Goal: Transaction & Acquisition: Book appointment/travel/reservation

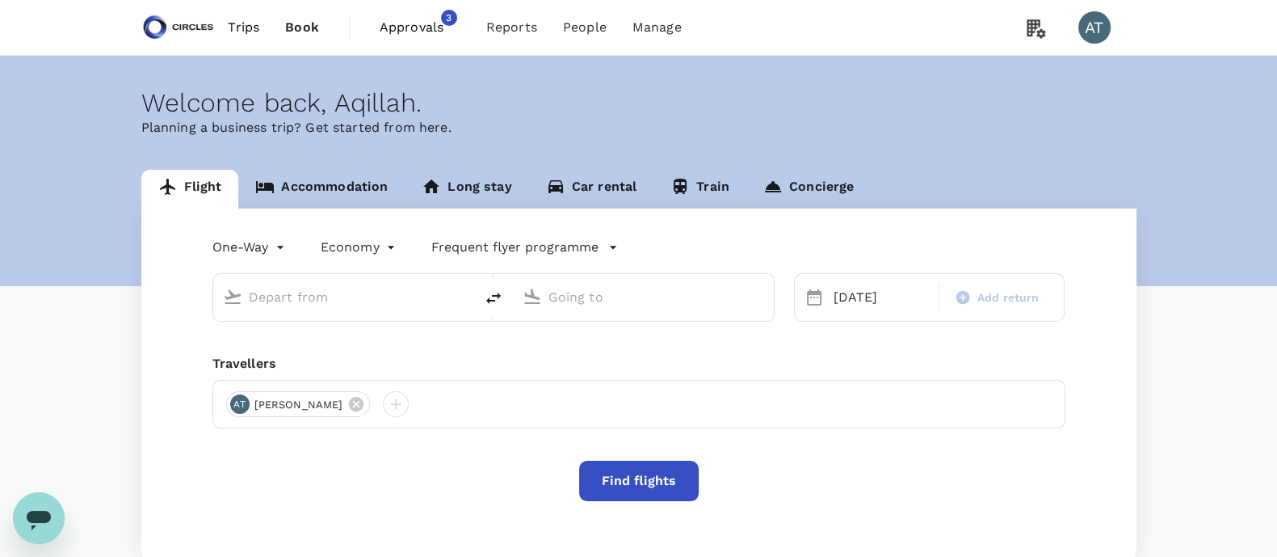
type input "business"
type input "[GEOGRAPHIC_DATA], [GEOGRAPHIC_DATA] (any)"
type input "[PERSON_NAME] Intl (DEL)"
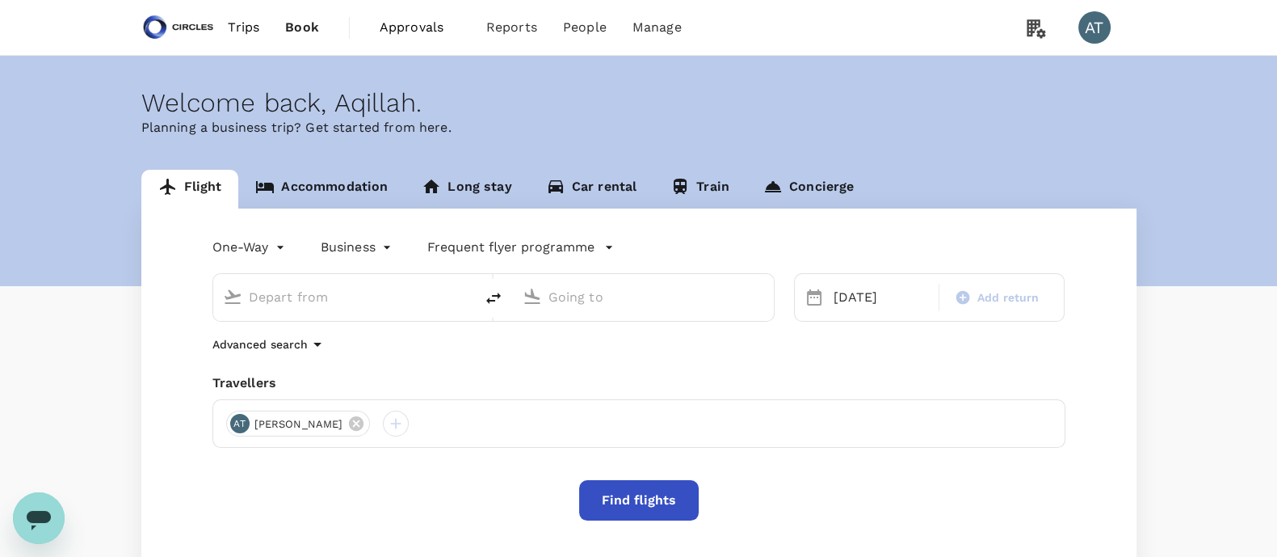
type input "[GEOGRAPHIC_DATA], [GEOGRAPHIC_DATA] (any)"
type input "[PERSON_NAME] Intl (DEL)"
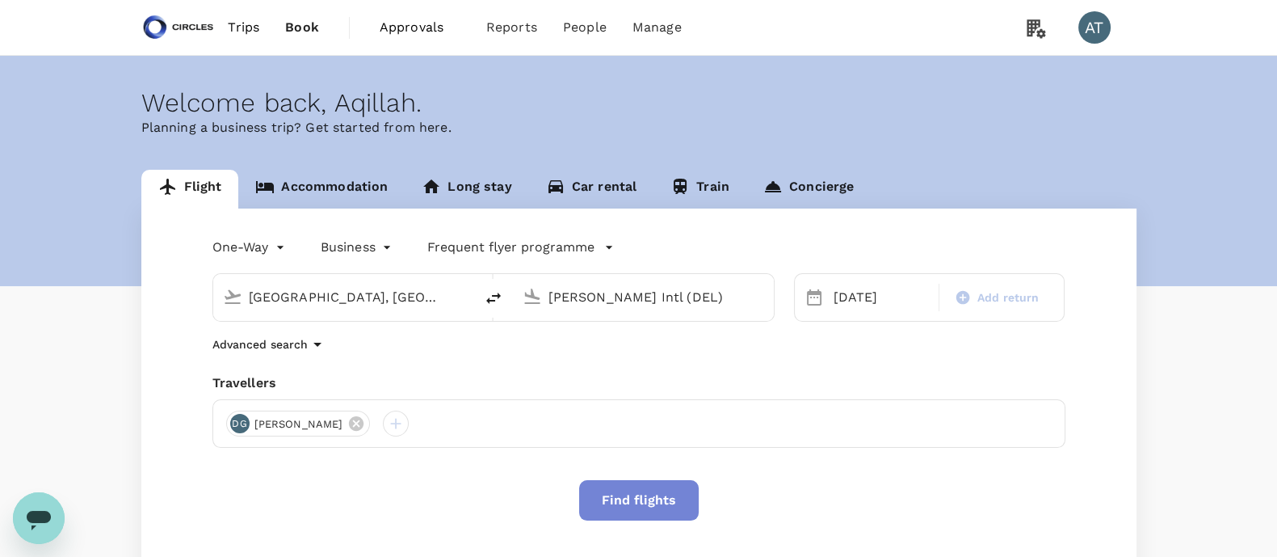
click at [642, 490] on button "Find flights" at bounding box center [639, 500] width 120 height 40
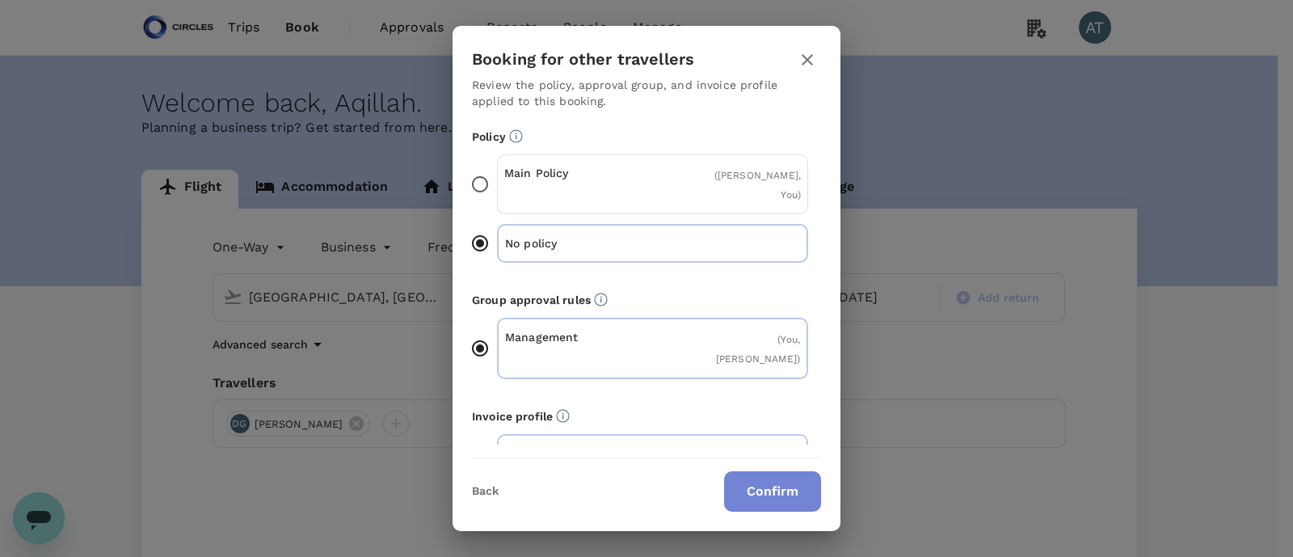
click at [787, 493] on button "Confirm" at bounding box center [772, 491] width 97 height 40
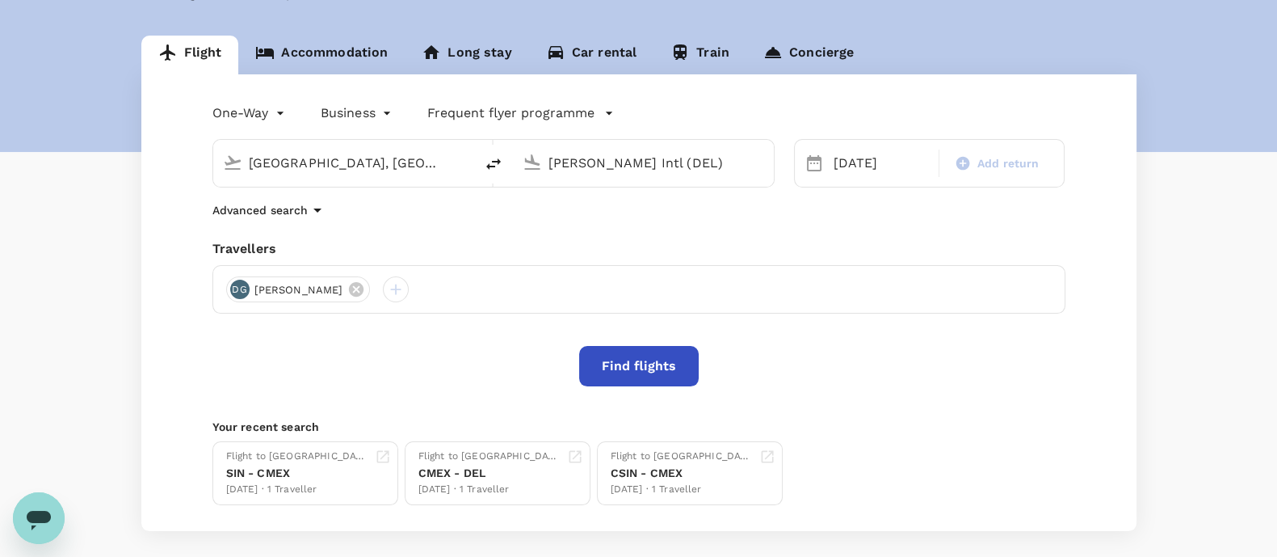
scroll to position [137, 0]
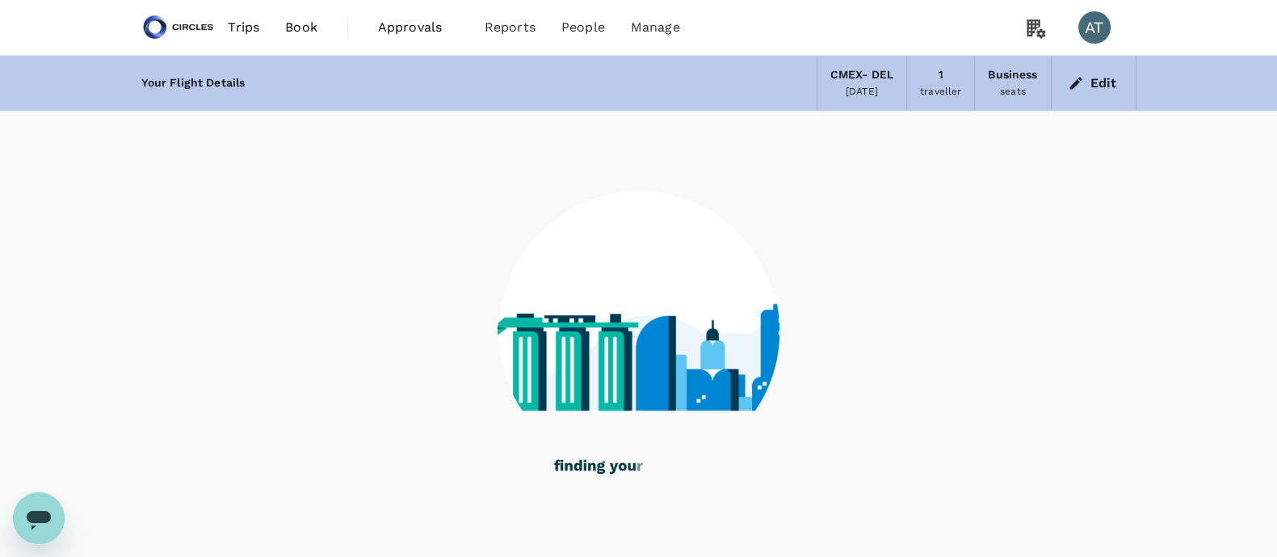
scroll to position [44, 0]
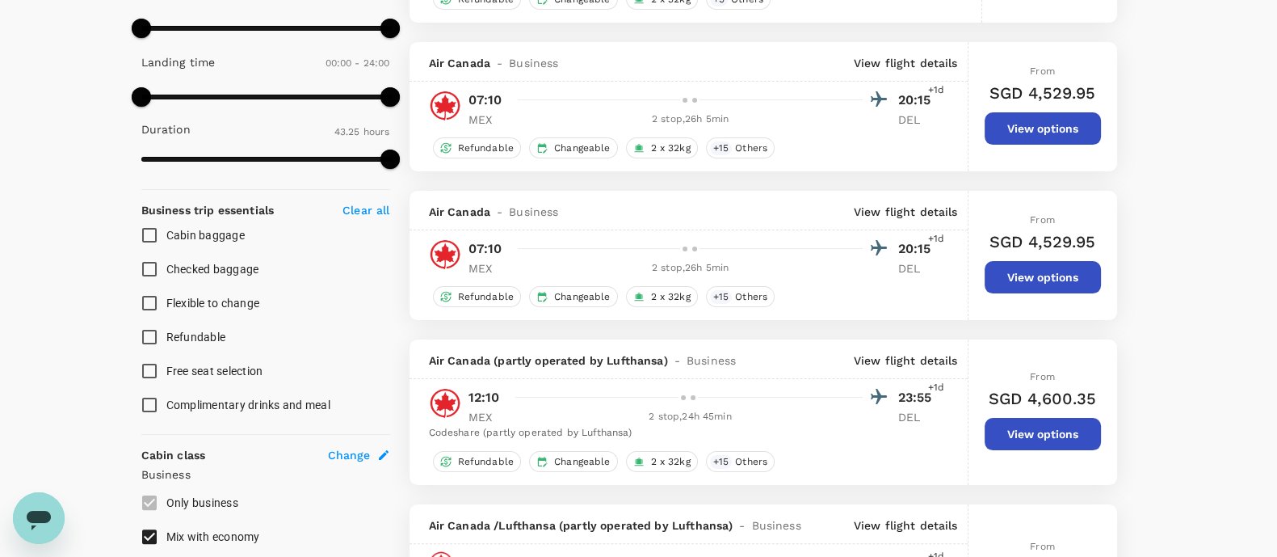
type input "2605"
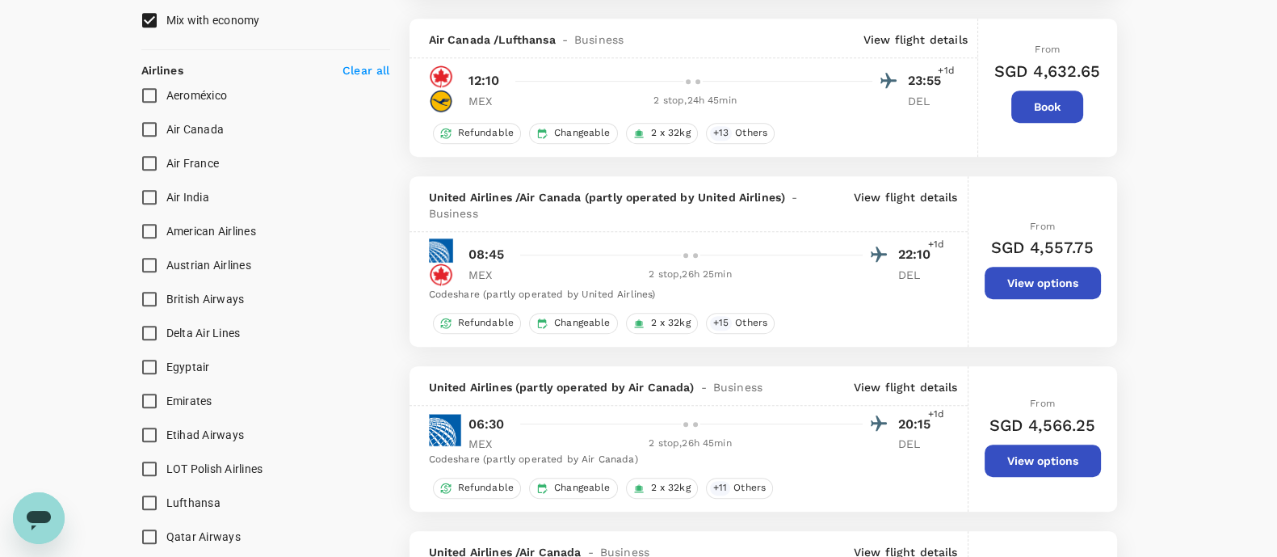
scroll to position [967, 0]
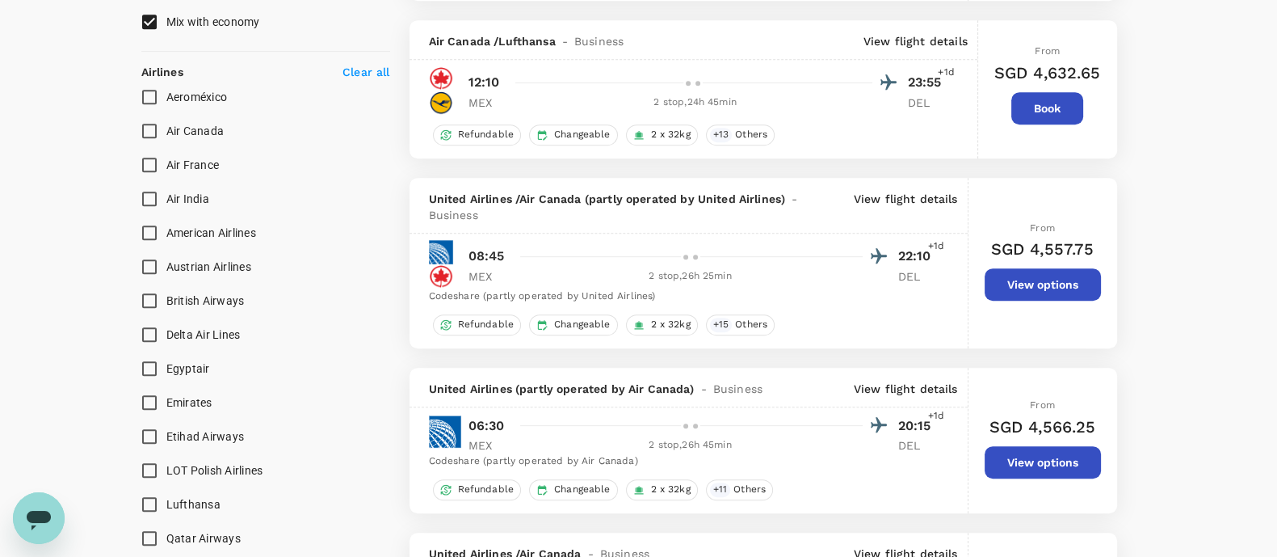
click at [149, 304] on input "British Airways" at bounding box center [150, 301] width 34 height 34
checkbox input "true"
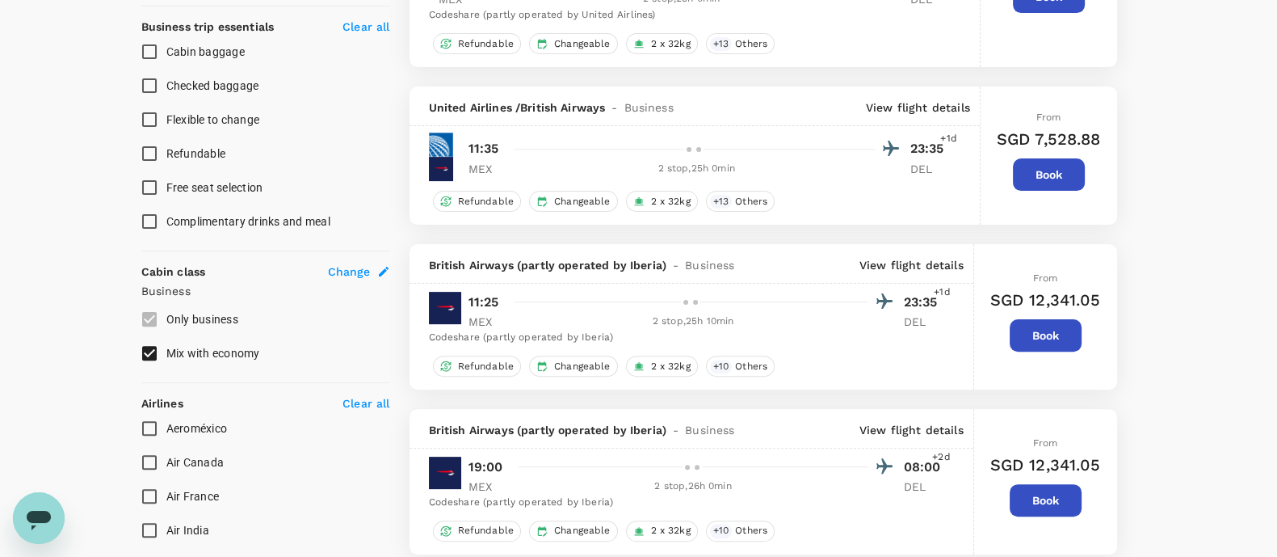
scroll to position [635, 0]
click at [156, 357] on input "Mix with economy" at bounding box center [150, 354] width 34 height 34
checkbox input "false"
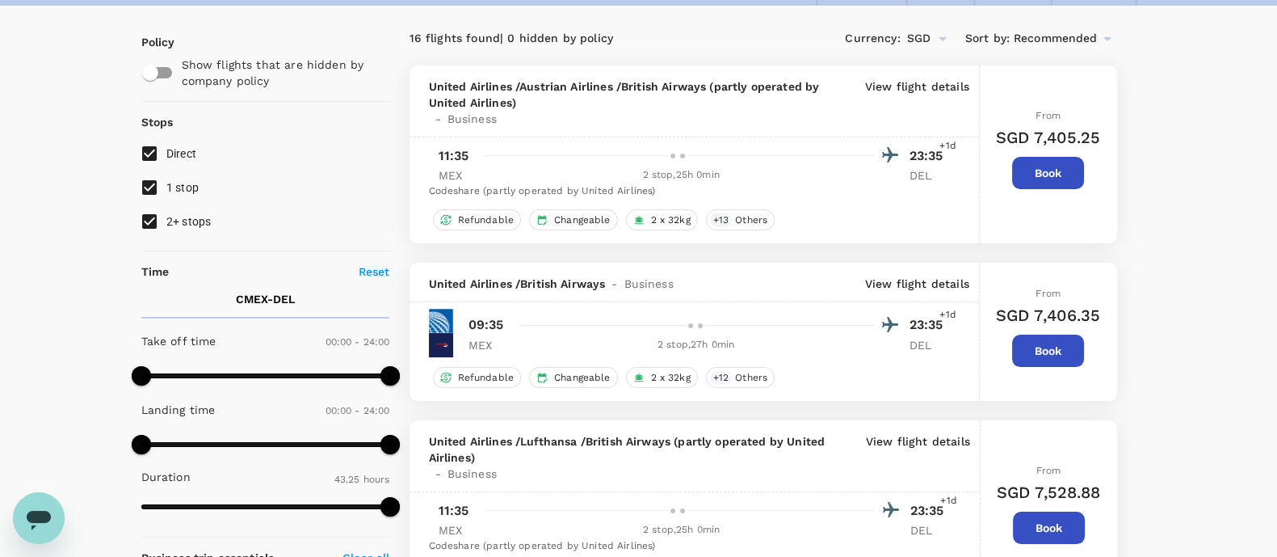
scroll to position [0, 0]
